Goal: Obtain resource: Obtain resource

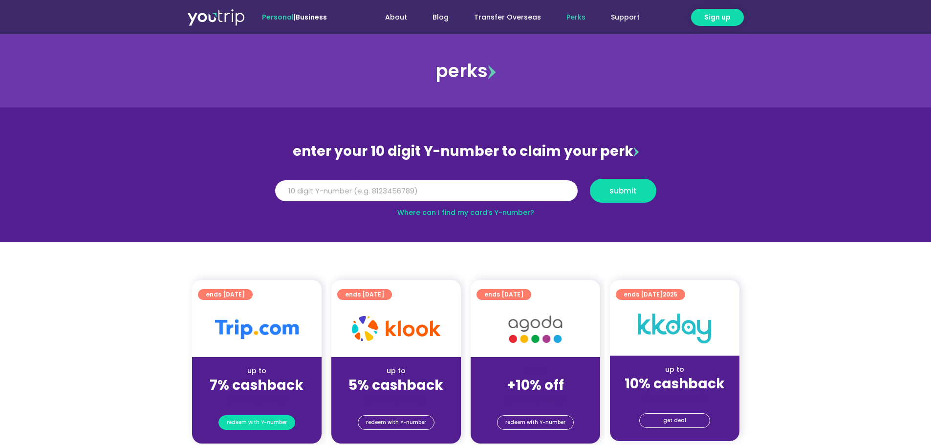
click at [244, 417] on span "redeem with Y-number" at bounding box center [257, 423] width 60 height 14
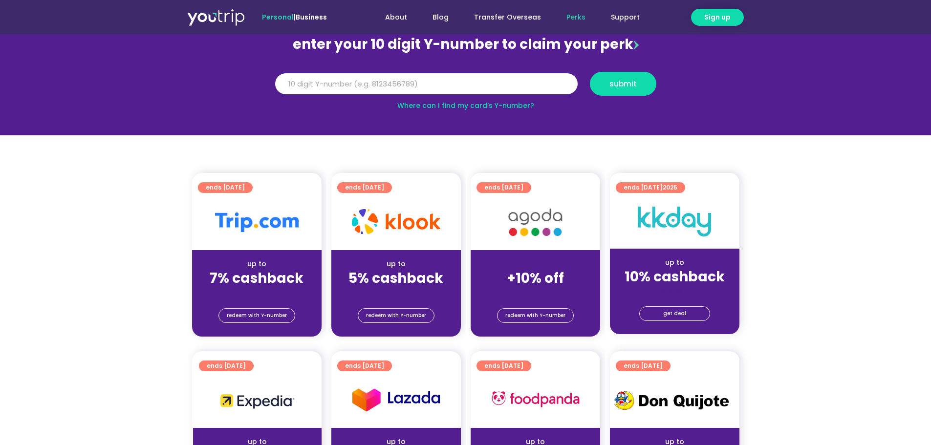
scroll to position [108, 0]
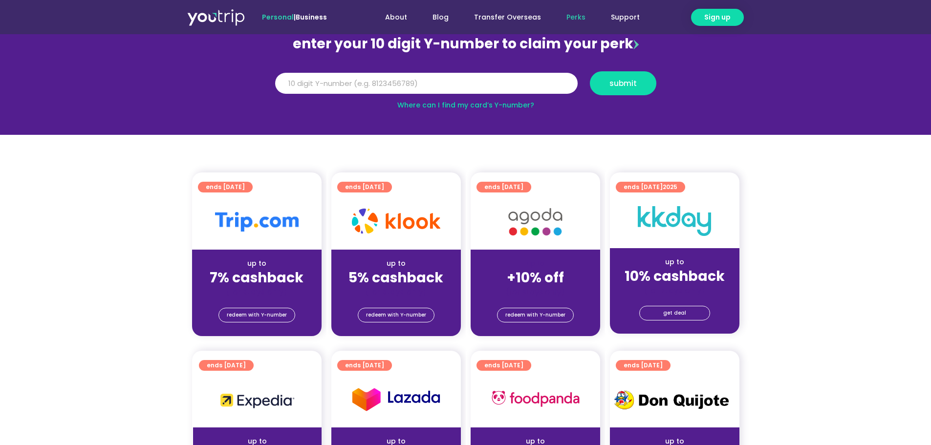
click at [258, 227] on img at bounding box center [257, 222] width 84 height 20
click at [252, 291] on div "(for stays only)" at bounding box center [257, 292] width 114 height 10
click at [226, 16] on img at bounding box center [216, 17] width 58 height 18
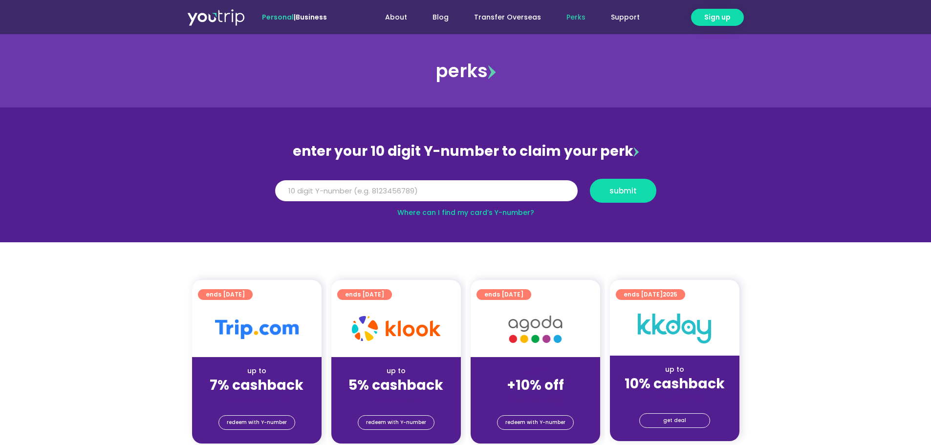
click at [269, 395] on div "(for stays only)" at bounding box center [257, 400] width 114 height 10
